Goal: Task Accomplishment & Management: Use online tool/utility

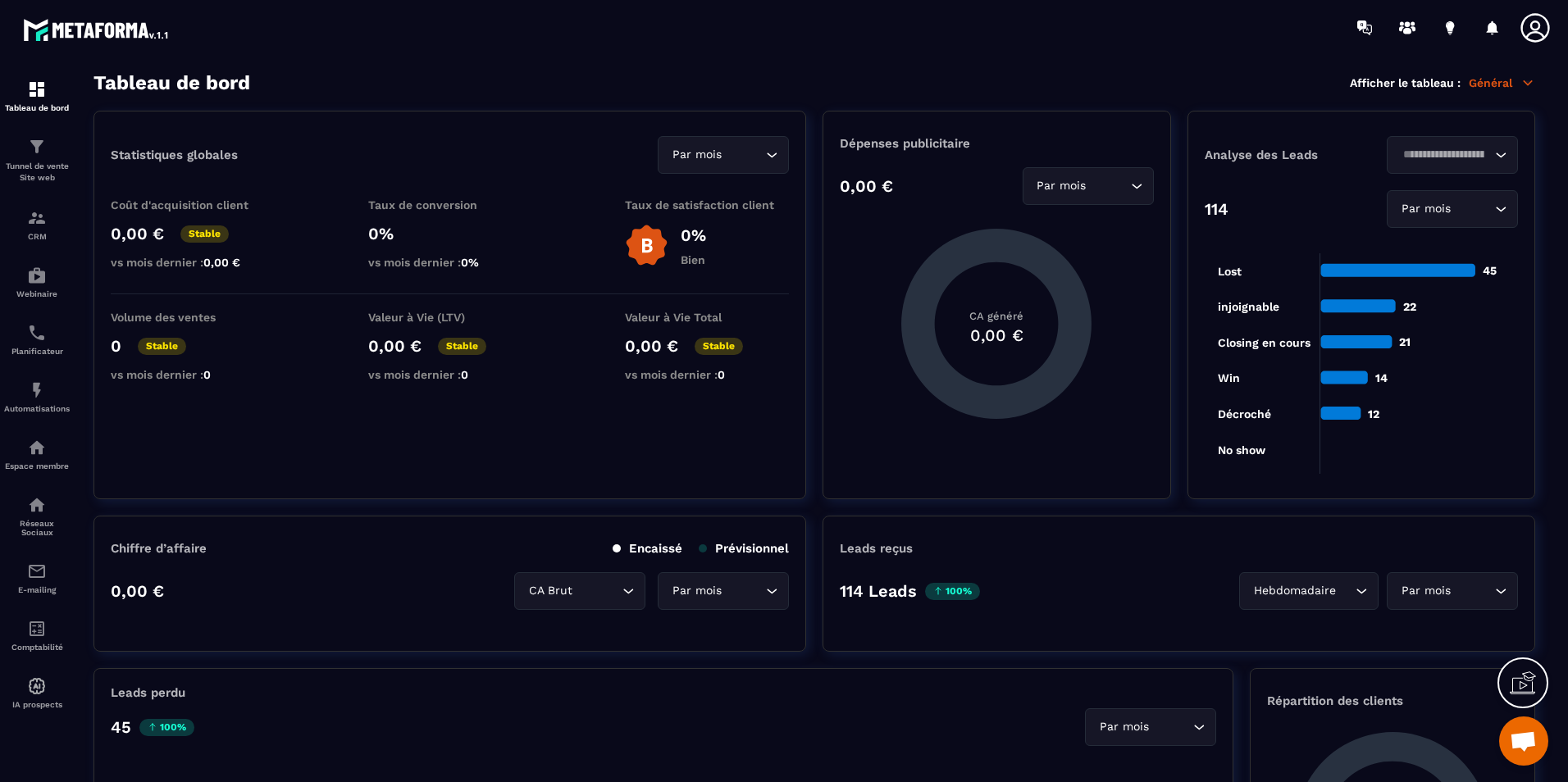
scroll to position [3141, 0]
click at [590, 41] on div at bounding box center [880, 28] width 1375 height 55
click at [721, 47] on div at bounding box center [880, 28] width 1375 height 55
click at [1037, 77] on section "Tableau de bord Tunnel de vente Site web CRM Webinaire Planificateur Automatisa…" at bounding box center [784, 427] width 1568 height 744
click at [957, 73] on div "Tableau de bord Afficher le tableau : Général" at bounding box center [814, 82] width 1441 height 23
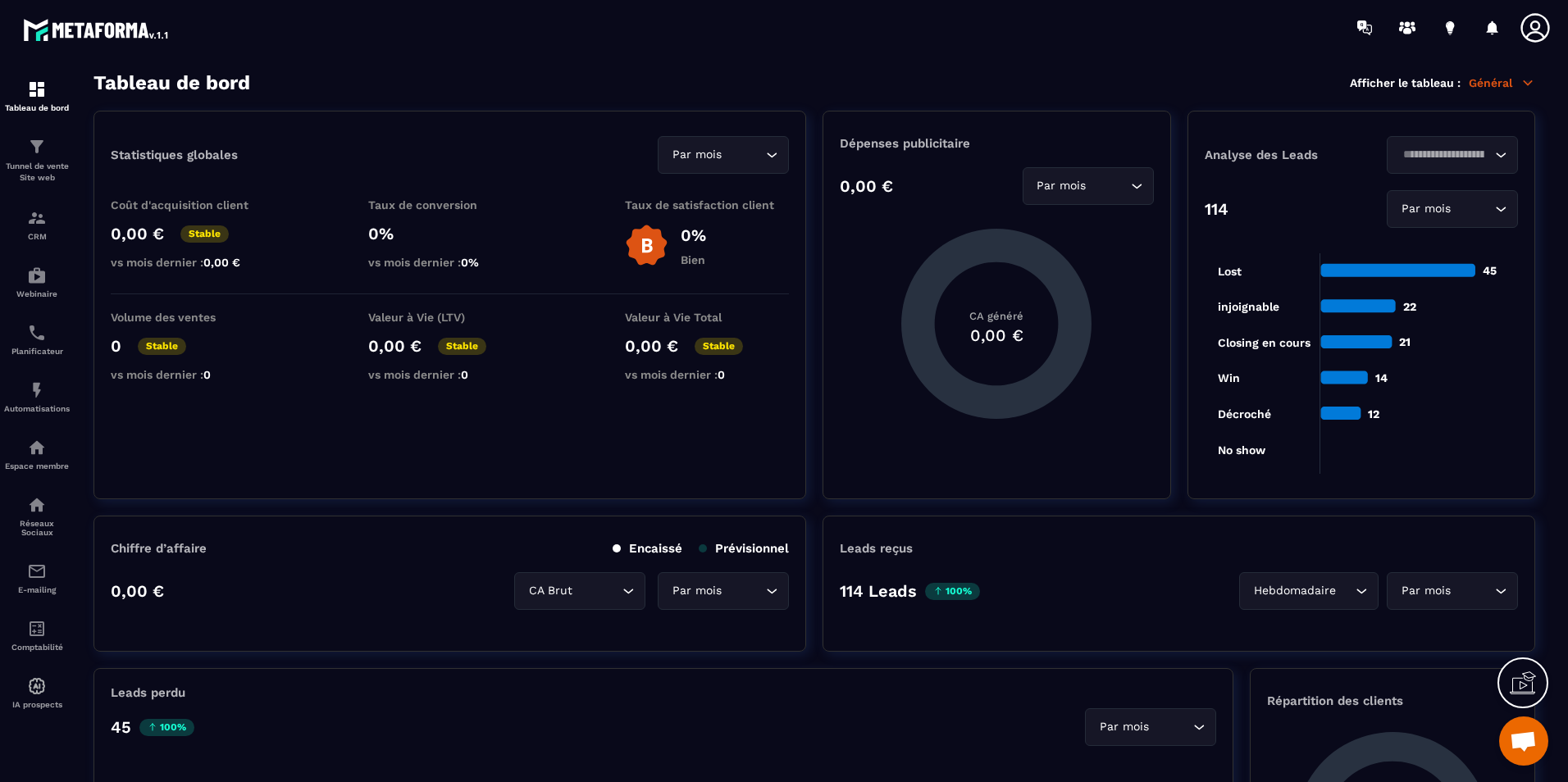
click at [947, 54] on div at bounding box center [880, 28] width 1375 height 55
click at [945, 55] on section "Tableau de bord Tunnel de vente Site web CRM Webinaire Planificateur Automatisa…" at bounding box center [784, 427] width 1568 height 744
click at [676, 52] on div at bounding box center [880, 28] width 1375 height 55
click at [40, 159] on div "Tunnel de vente Site web" at bounding box center [36, 160] width 66 height 47
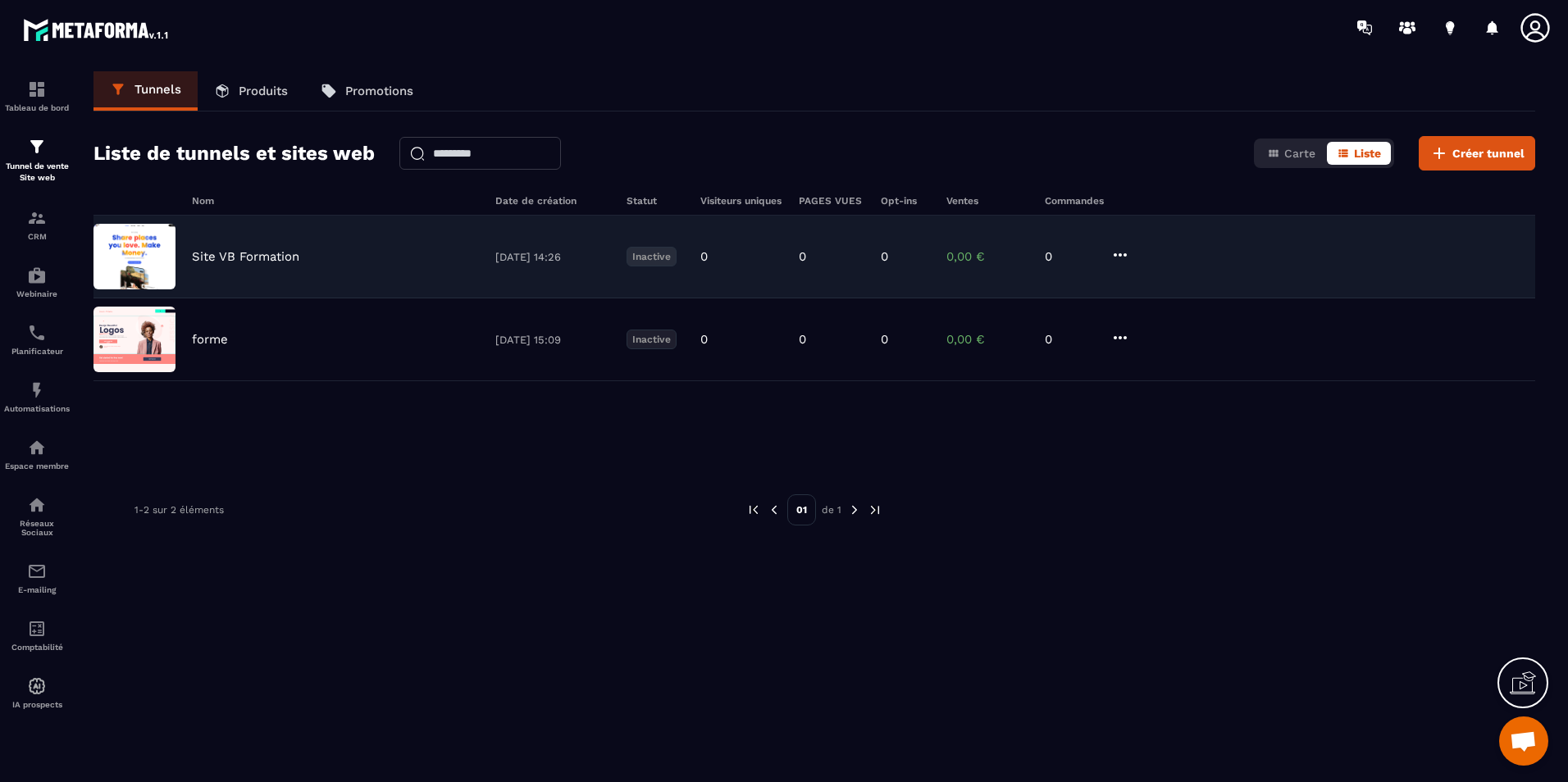
click at [383, 259] on div "Site VB Formation" at bounding box center [335, 257] width 287 height 15
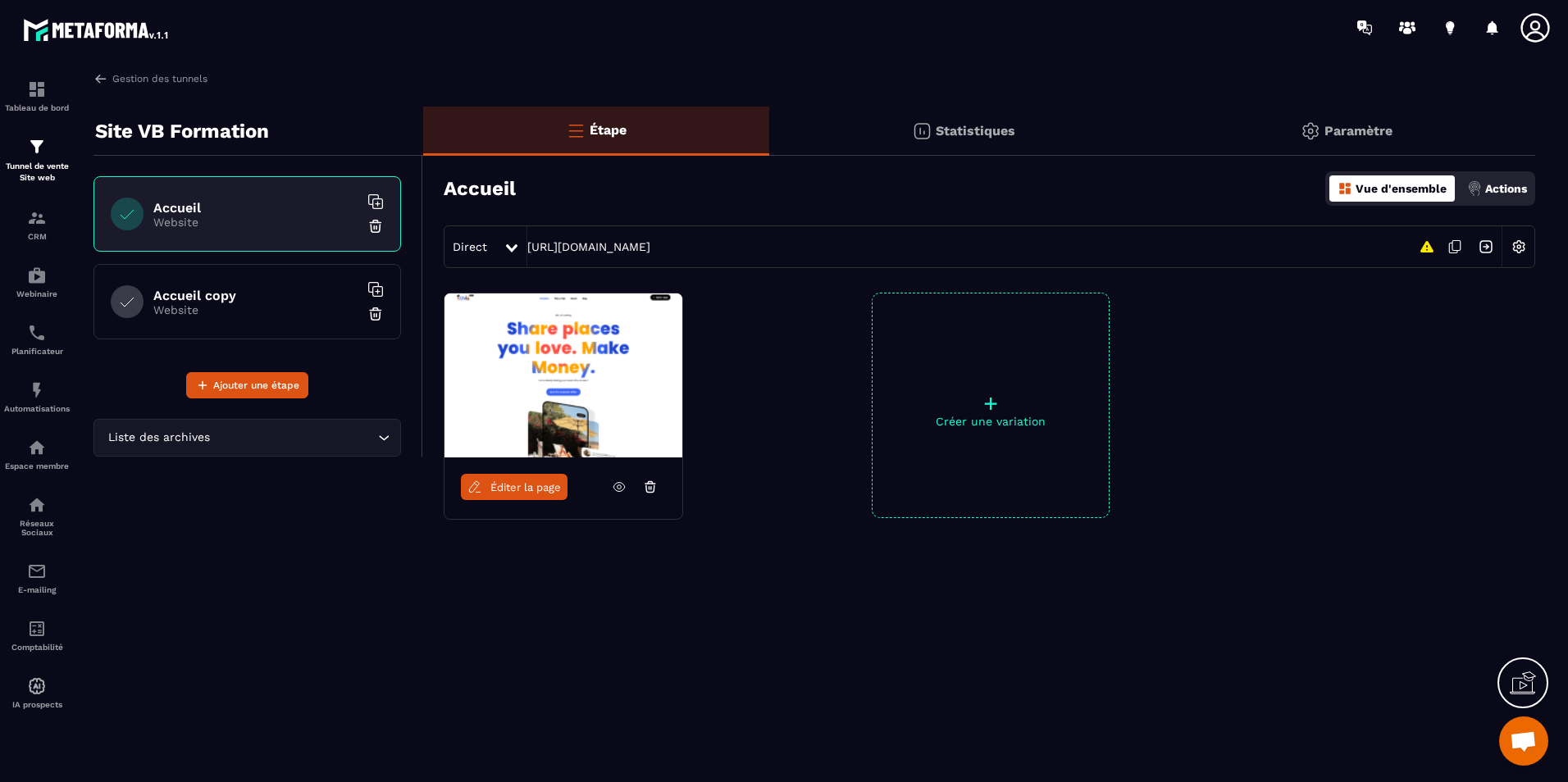
click at [223, 268] on div "Accueil copy Website" at bounding box center [247, 302] width 308 height 76
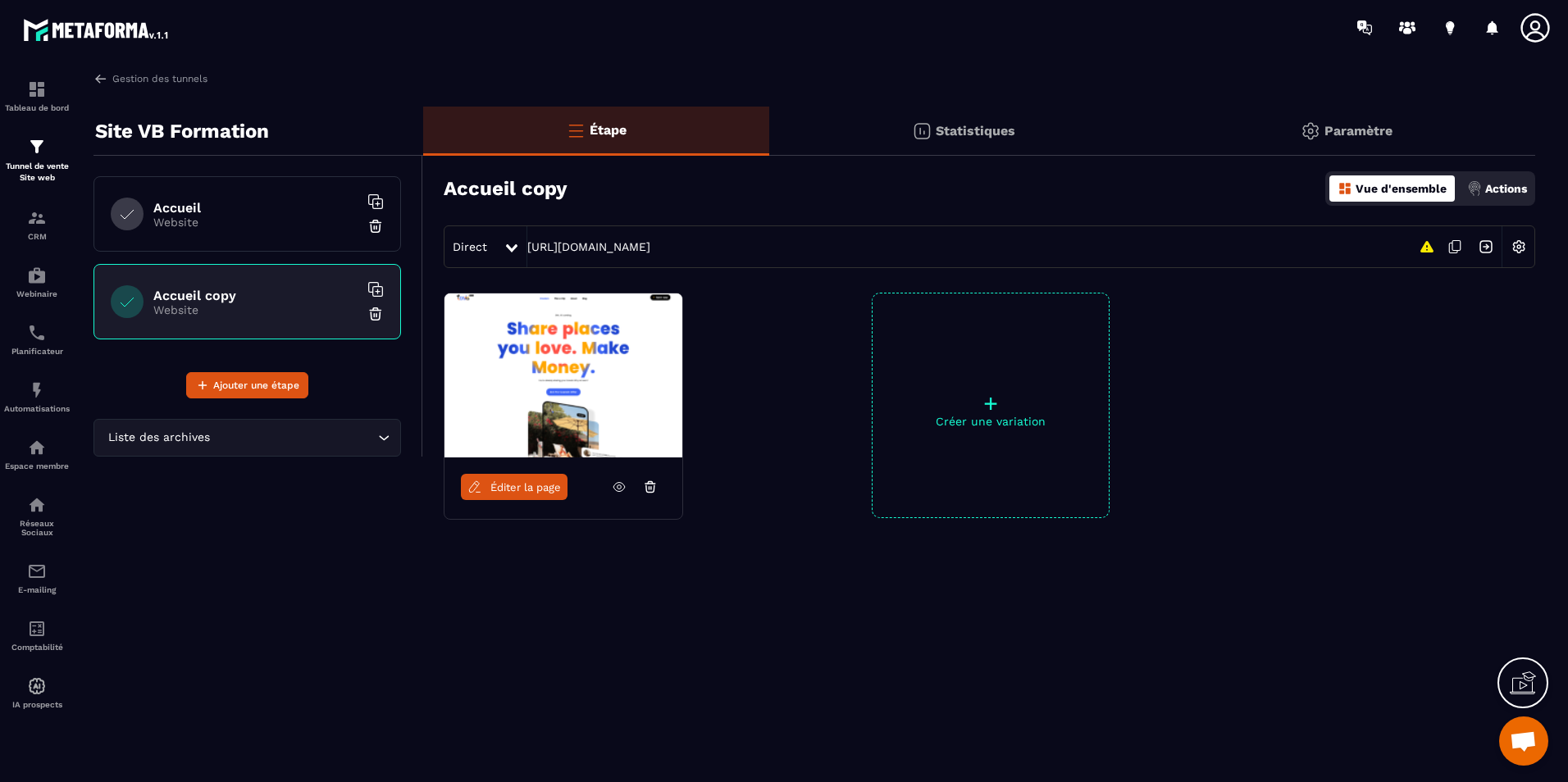
click at [228, 217] on p "Website" at bounding box center [256, 223] width 205 height 13
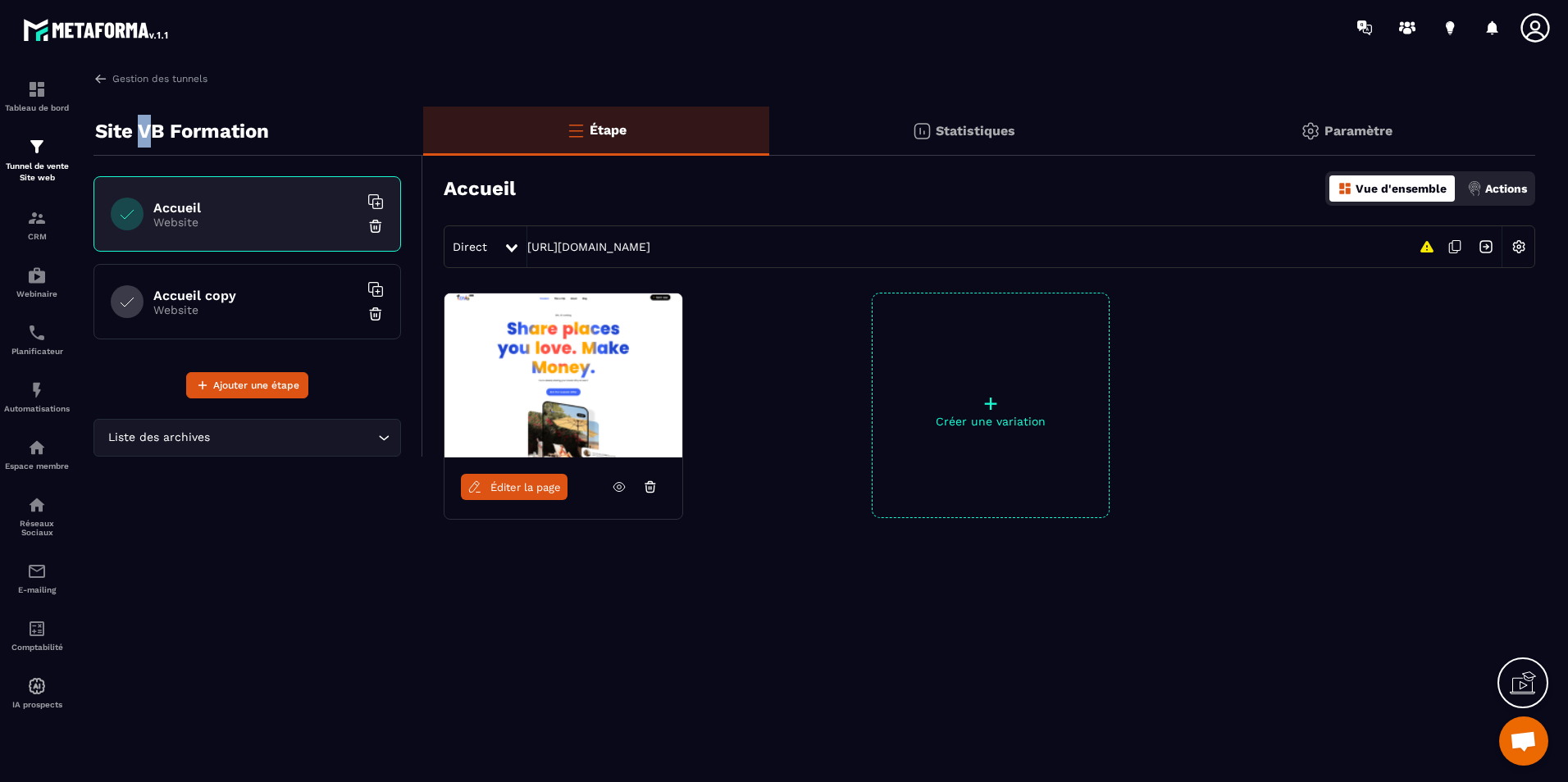
drag, startPoint x: 146, startPoint y: 122, endPoint x: 131, endPoint y: 103, distance: 24.2
click at [145, 123] on p "Site VB Formation" at bounding box center [182, 131] width 174 height 33
click at [102, 69] on div "Tableau de bord Tunnel de vente Site web CRM Webinaire Planificateur Automatisa…" at bounding box center [139, 417] width 280 height 725
click at [106, 77] on img at bounding box center [101, 78] width 15 height 15
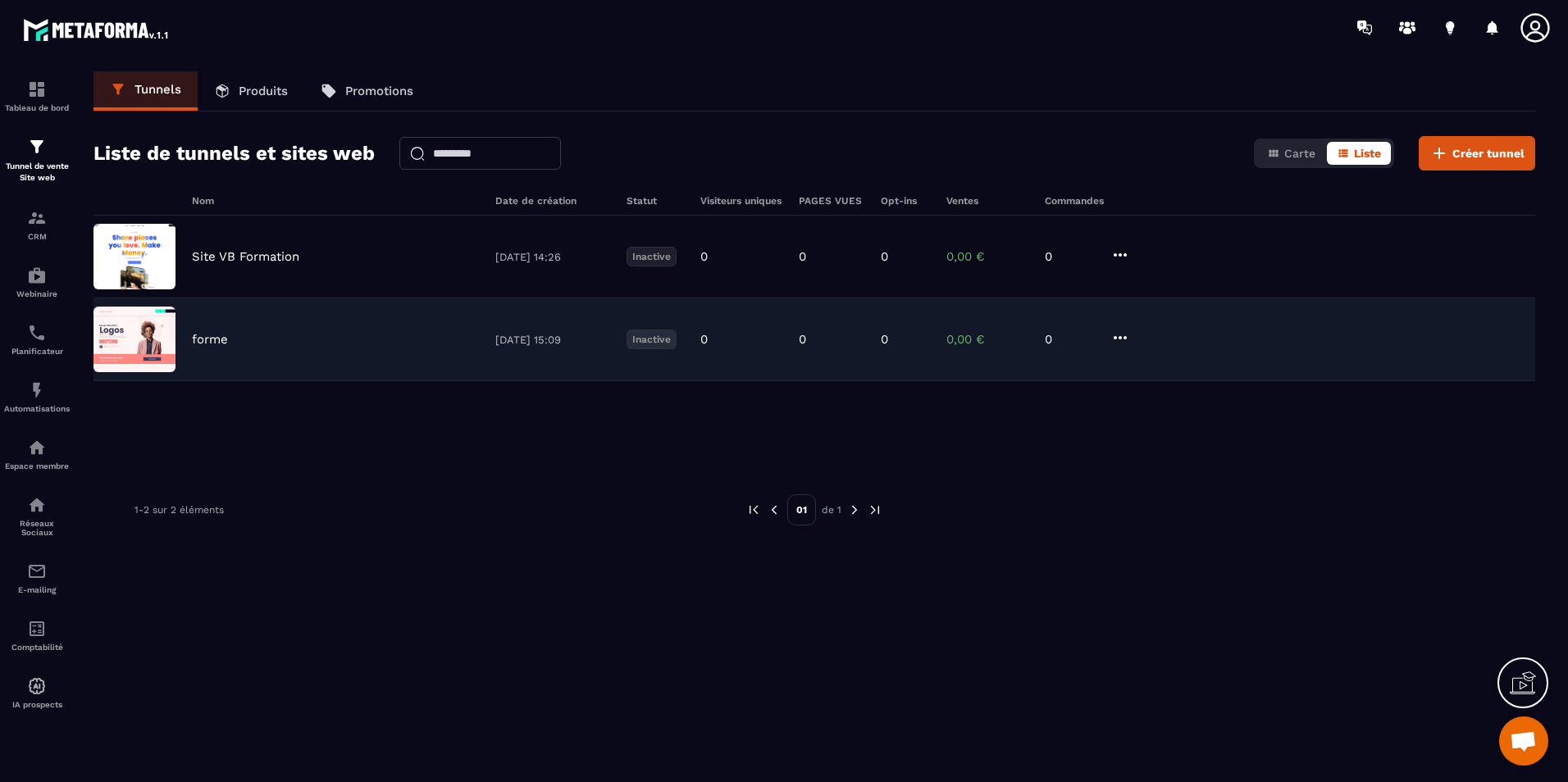
click at [253, 339] on div "forme" at bounding box center [335, 340] width 287 height 15
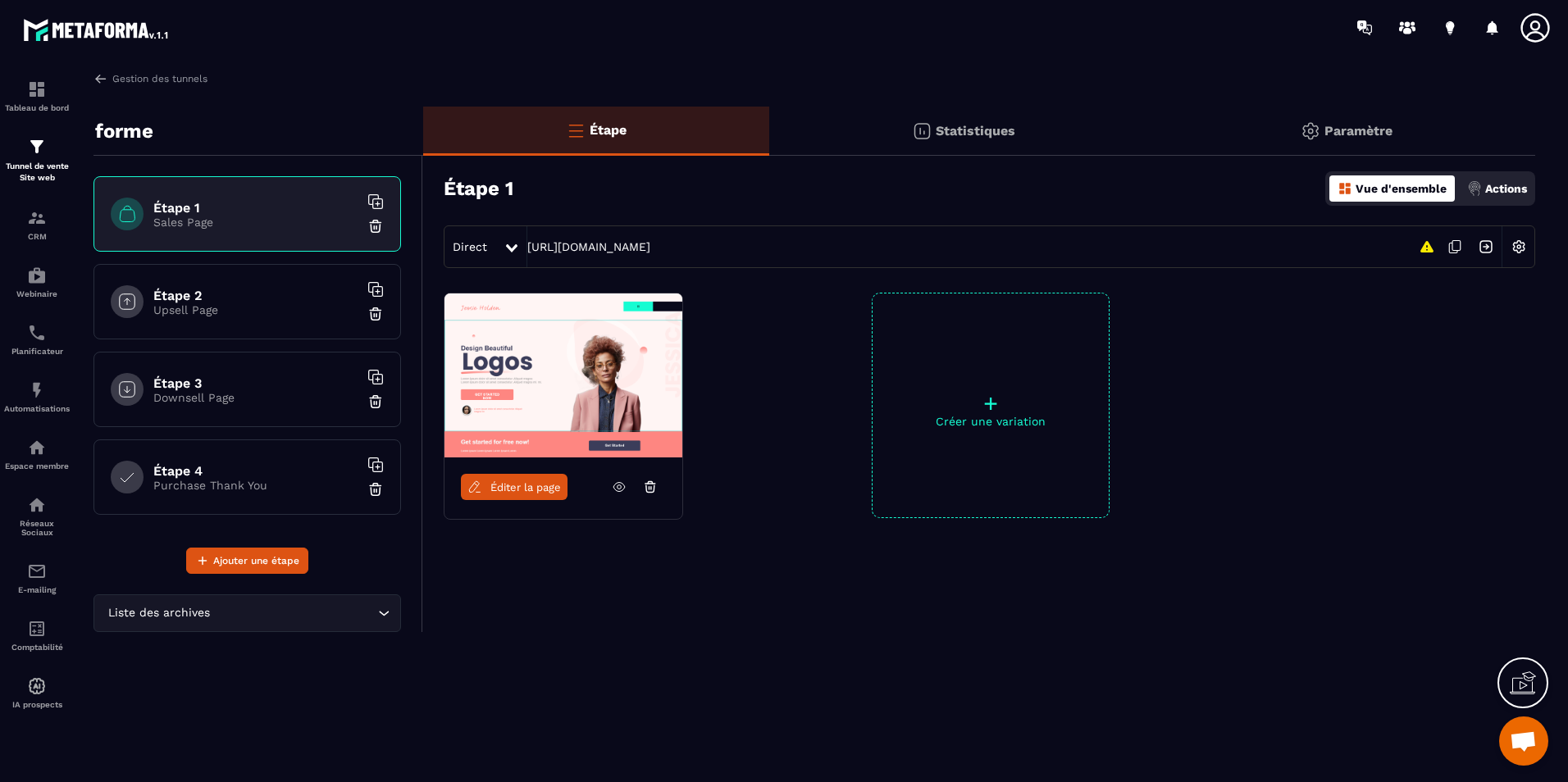
click at [315, 479] on p "Purchase Thank You" at bounding box center [256, 486] width 205 height 13
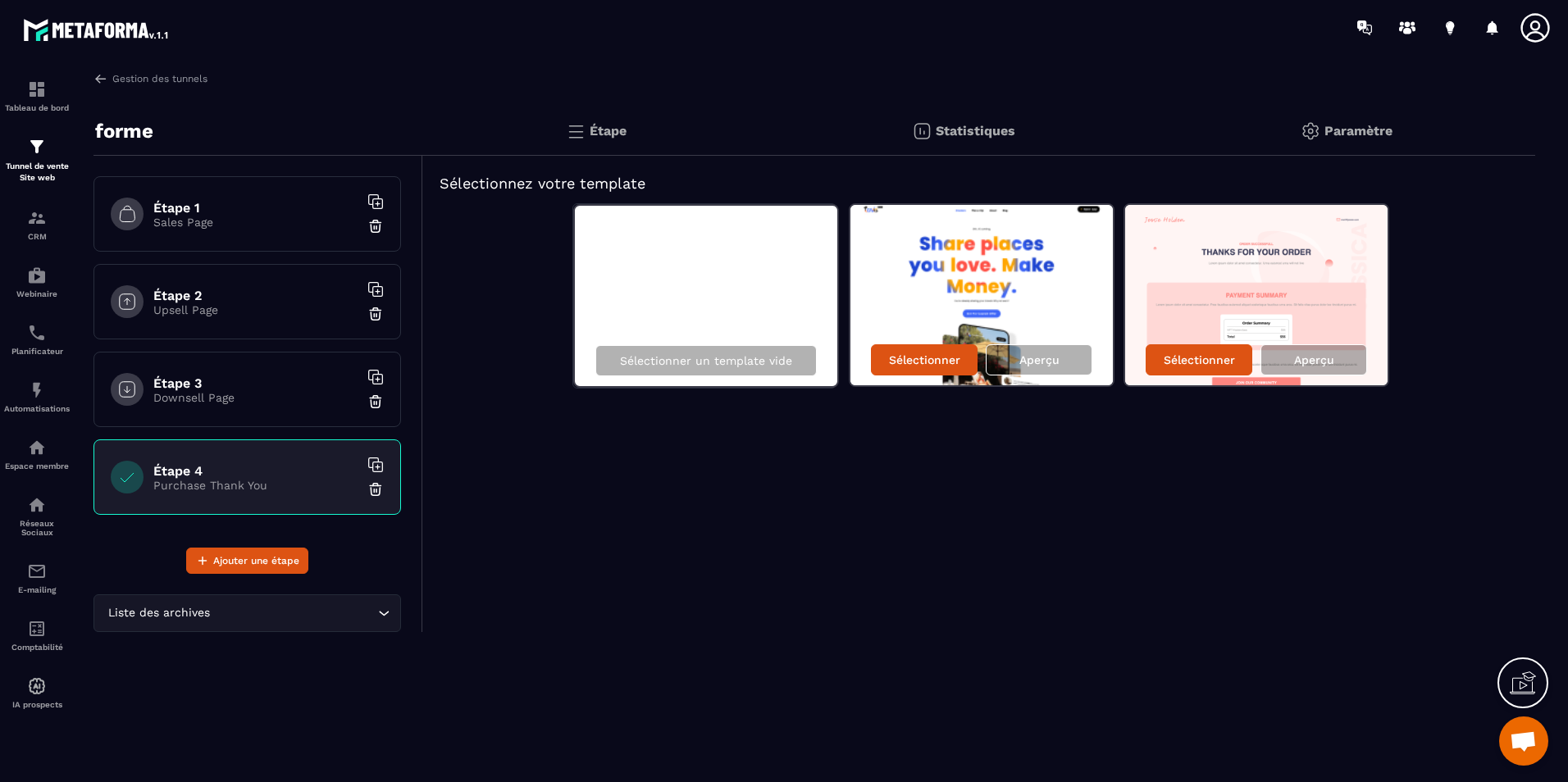
click at [286, 390] on h6 "Étape 3" at bounding box center [256, 383] width 205 height 16
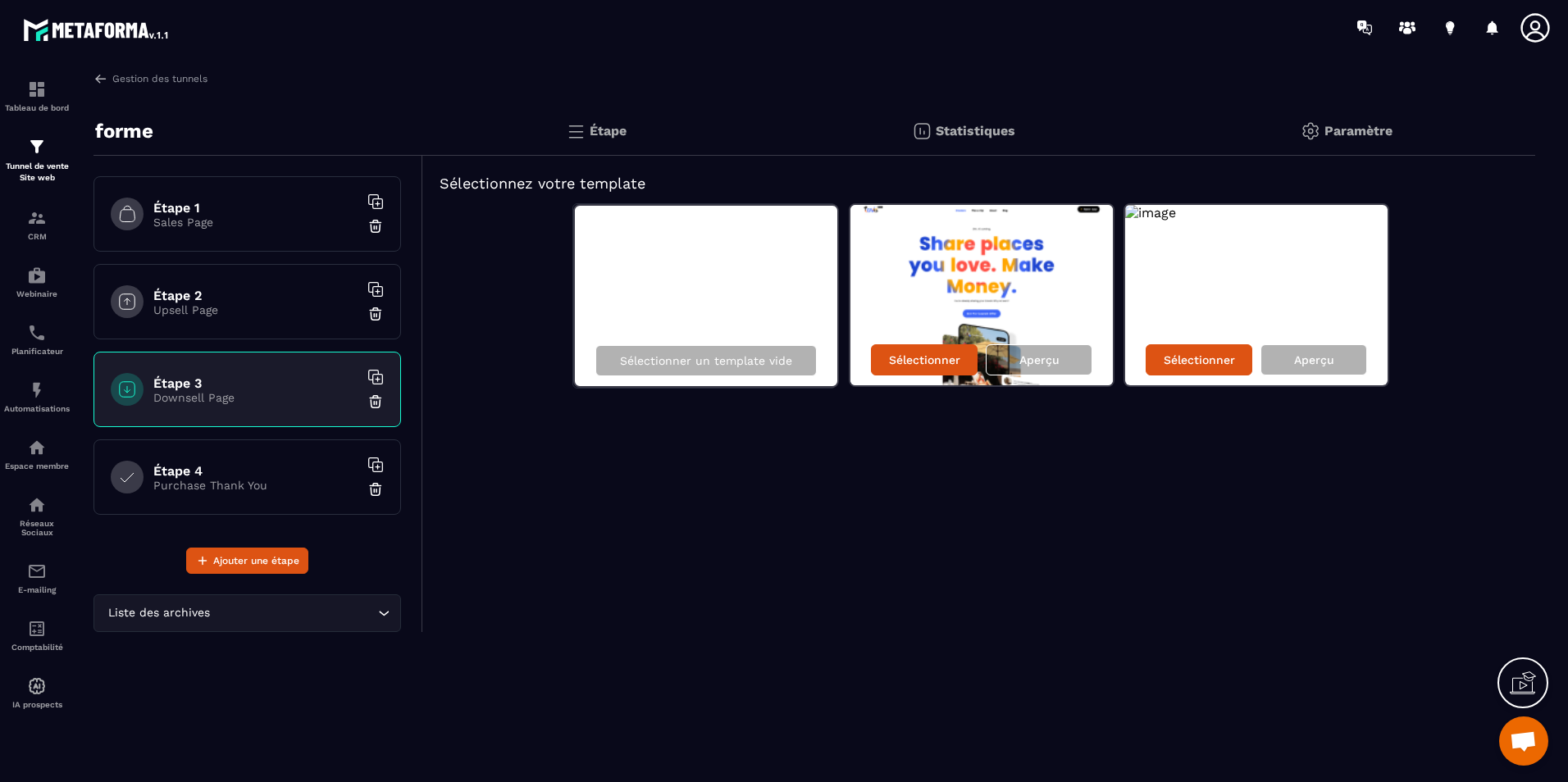
click at [283, 298] on h6 "Étape 2" at bounding box center [256, 295] width 205 height 16
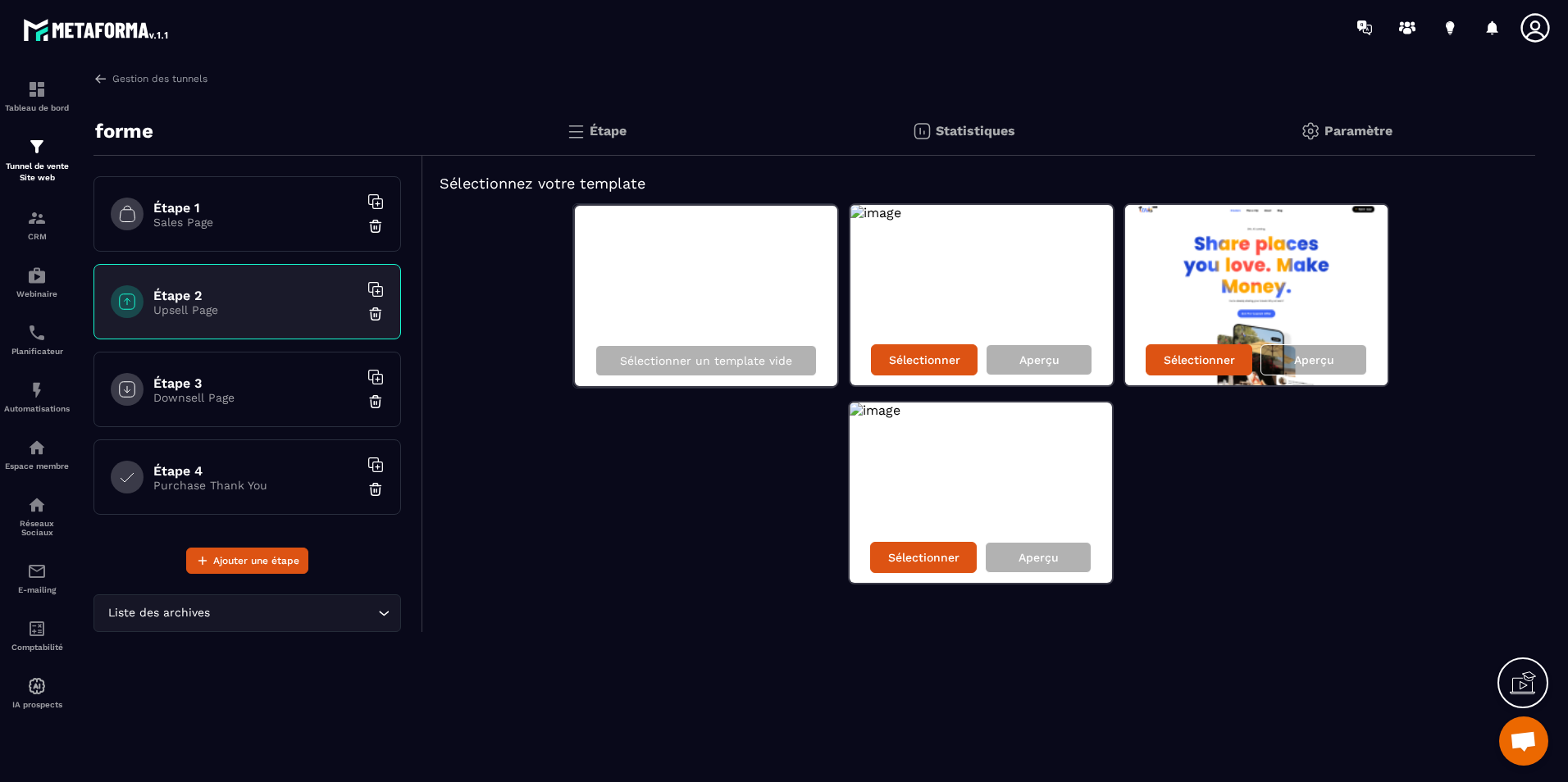
click at [267, 220] on p "Sales Page" at bounding box center [256, 223] width 205 height 13
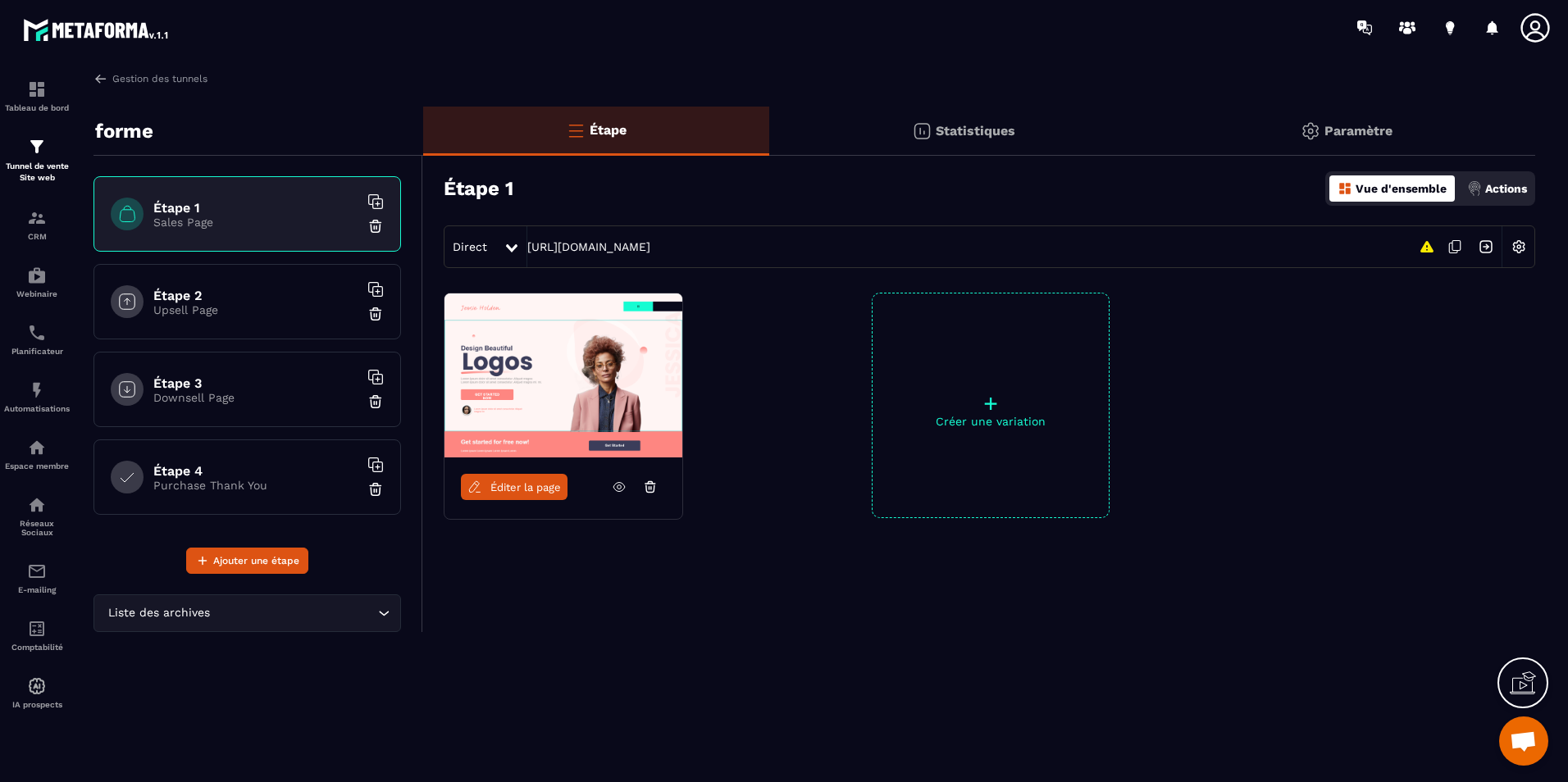
click at [854, 673] on div "Gestion des tunnels forme Étape 1 Sales Page Étape 2 Upsell Page Étape 3 Downse…" at bounding box center [814, 423] width 1475 height 704
click at [206, 326] on div "Étape 2 Upsell Page" at bounding box center [247, 302] width 308 height 76
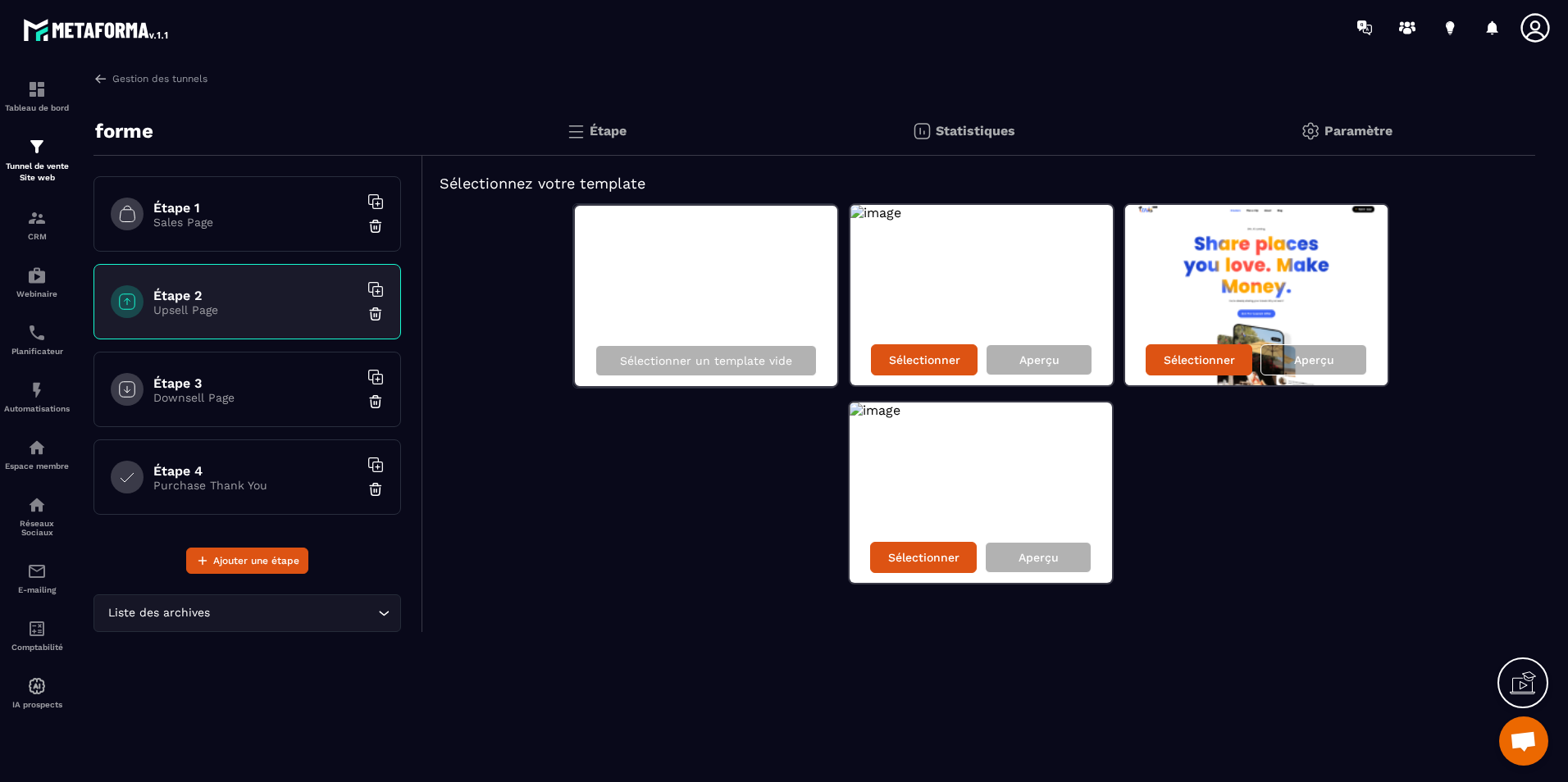
click at [151, 92] on div "Gestion des tunnels forme Étape 1 Sales Page Étape 2 Upsell Page Étape 3 Downse…" at bounding box center [814, 423] width 1475 height 704
click at [151, 82] on link "Gestion des tunnels" at bounding box center [150, 78] width 114 height 15
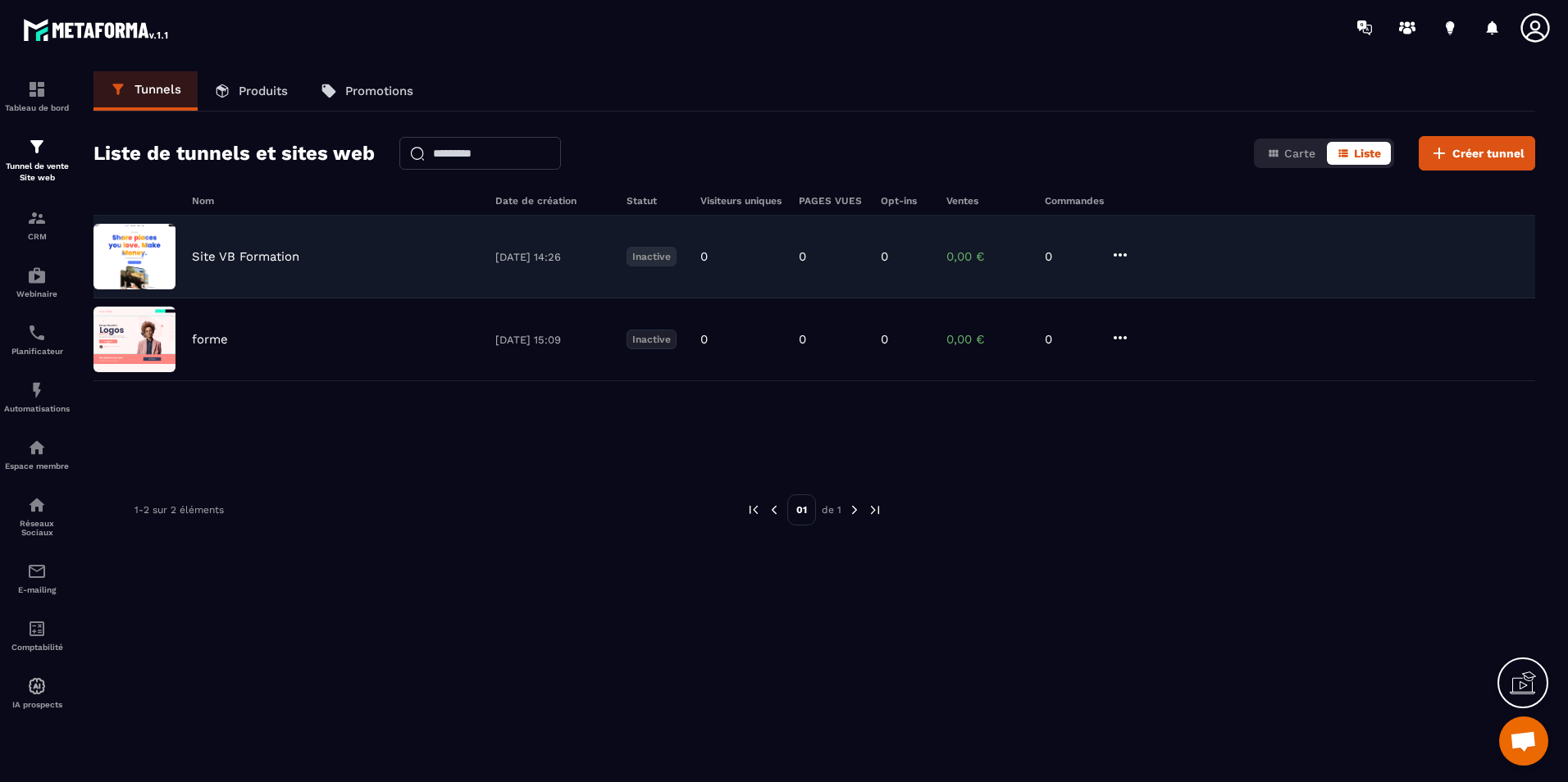
click at [292, 260] on p "Site VB Formation" at bounding box center [246, 257] width 107 height 15
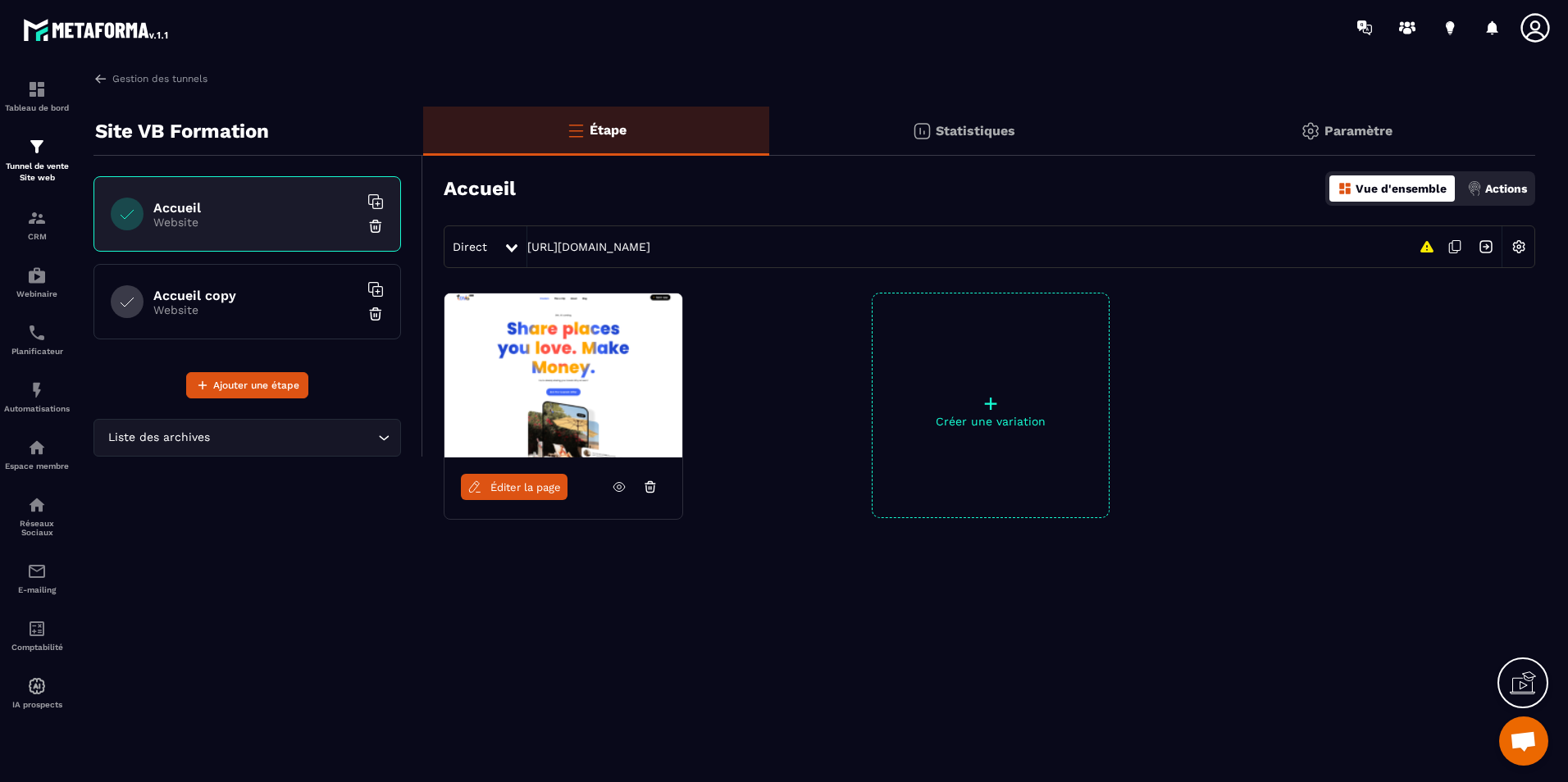
click at [284, 313] on p "Website" at bounding box center [256, 310] width 205 height 13
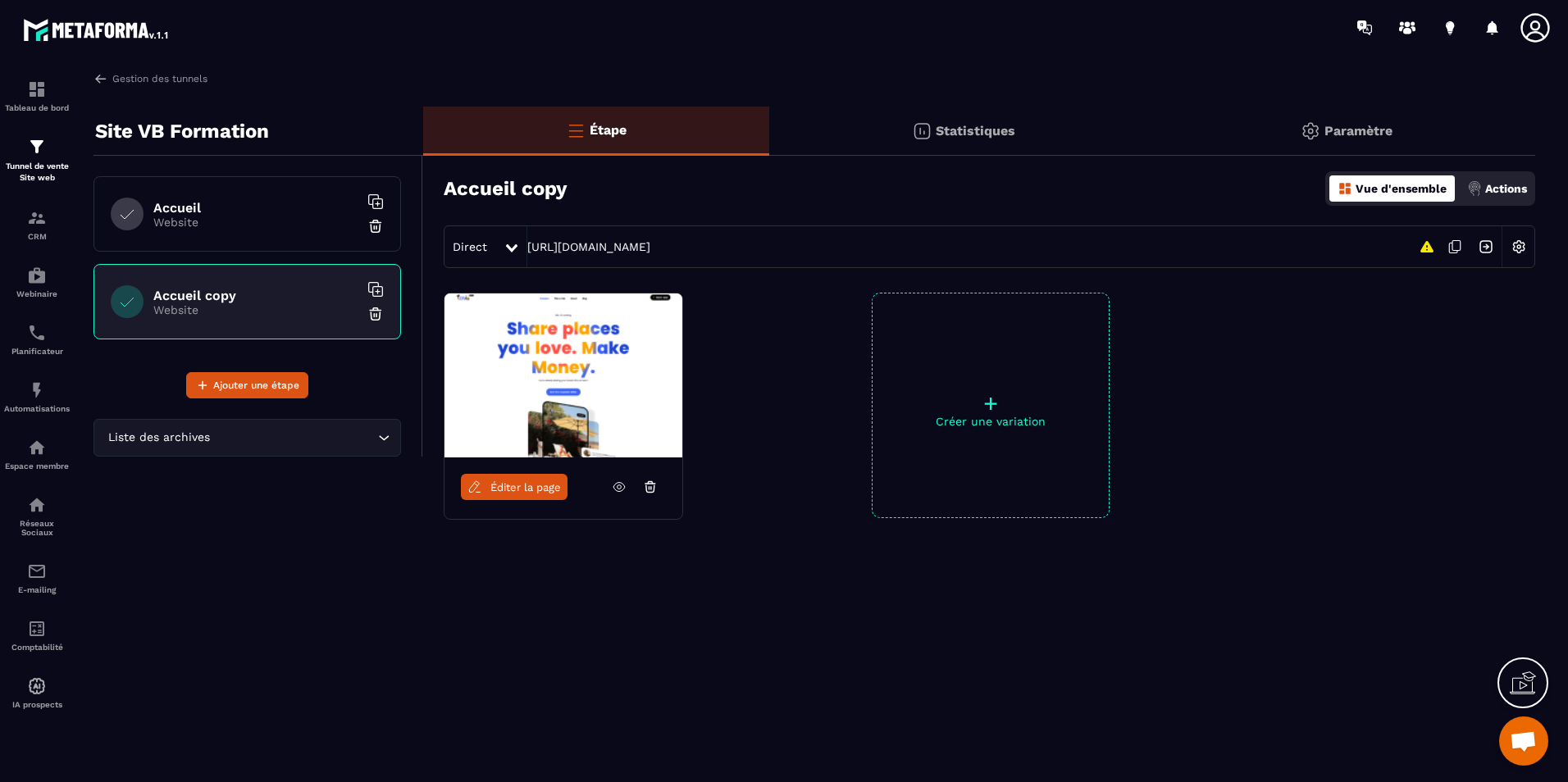
click at [178, 304] on p "Website" at bounding box center [256, 310] width 205 height 13
click at [546, 398] on img at bounding box center [563, 376] width 238 height 164
click at [521, 488] on span "Éditer la page" at bounding box center [525, 487] width 70 height 12
